Goal: Use online tool/utility: Use online tool/utility

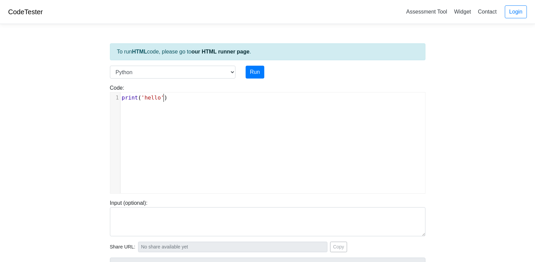
scroll to position [3, 0]
click at [173, 101] on pre "print ( 'hello' )" at bounding box center [275, 98] width 310 height 8
type textarea "print('hello')"
drag, startPoint x: 173, startPoint y: 101, endPoint x: 112, endPoint y: 90, distance: 62.7
click at [112, 90] on div "Code: print('hello') print('hello') x 1 print ( 'hello' )" at bounding box center [268, 139] width 326 height 110
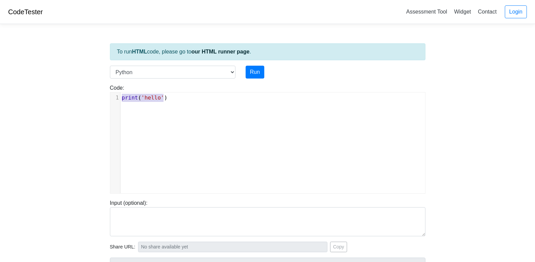
paste textarea
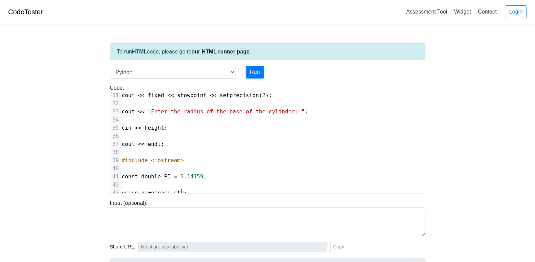
scroll to position [260, 0]
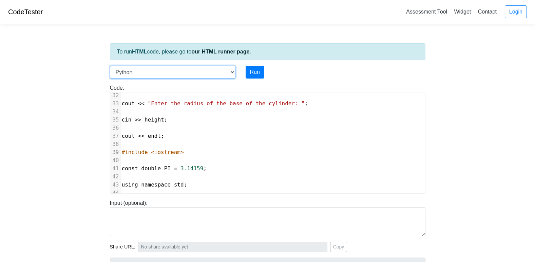
click at [231, 70] on select "C C++ Go Java Javascript Python Ruby" at bounding box center [172, 72] width 125 height 13
select select "cpp"
click at [110, 66] on select "C C++ Go Java Javascript Python Ruby" at bounding box center [172, 72] width 125 height 13
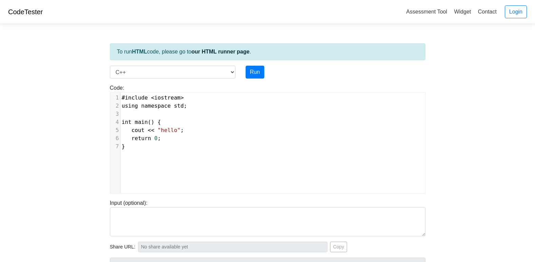
click at [247, 80] on div "Code: #include <iostream> using namespace std; int main() { cout << "hello"; re…" at bounding box center [268, 136] width 326 height 115
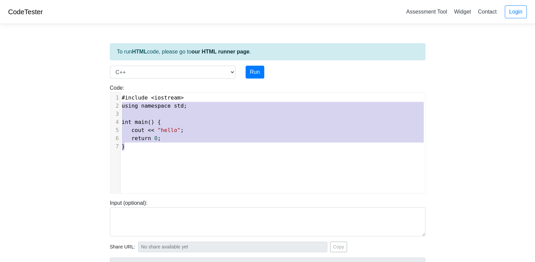
type textarea "#include <iostream> using namespace std; int main() { cout << "hello"; return 0…"
drag, startPoint x: 169, startPoint y: 166, endPoint x: 105, endPoint y: 87, distance: 101.7
click at [105, 87] on div "Code: #include <iostream> using namespace std; int main() { cout << "hello"; re…" at bounding box center [268, 139] width 326 height 110
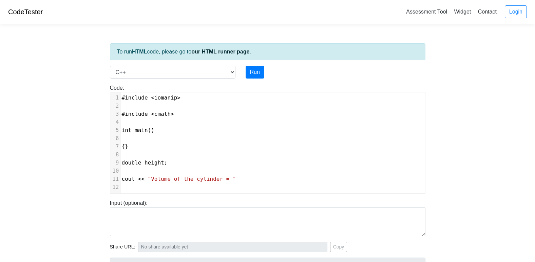
scroll to position [252, 0]
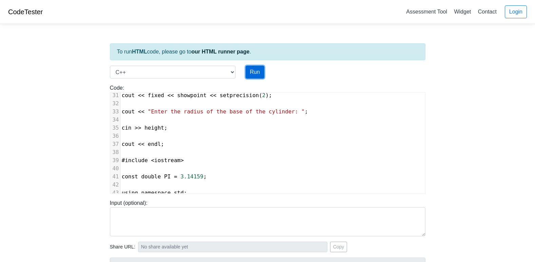
click at [253, 74] on button "Run" at bounding box center [255, 72] width 19 height 13
type input "[URL][DOMAIN_NAME]"
type textarea "Loremipsum dolors: Ametconsect Adipi Elitsed Doeius: temp.inc:99:2: utlab: ‘etd…"
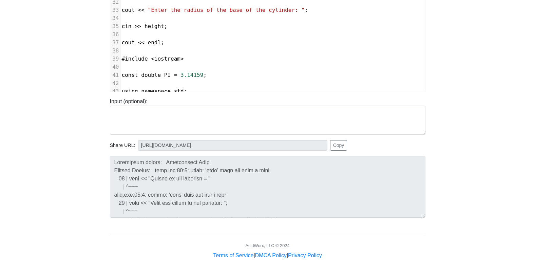
scroll to position [0, 0]
